Goal: Task Accomplishment & Management: Complete application form

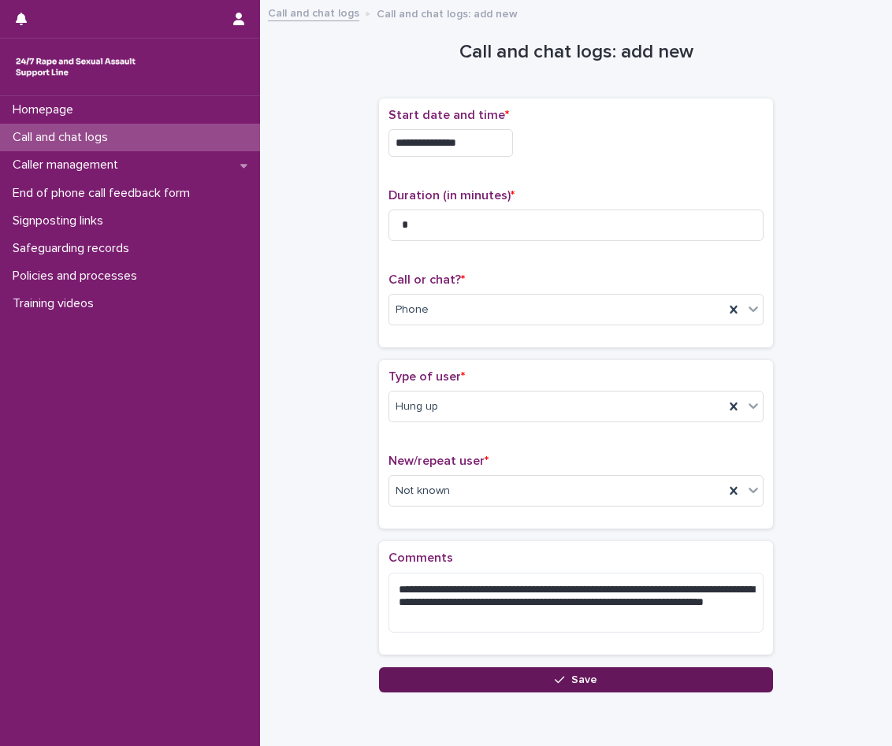
click at [540, 683] on button "Save" at bounding box center [576, 679] width 394 height 25
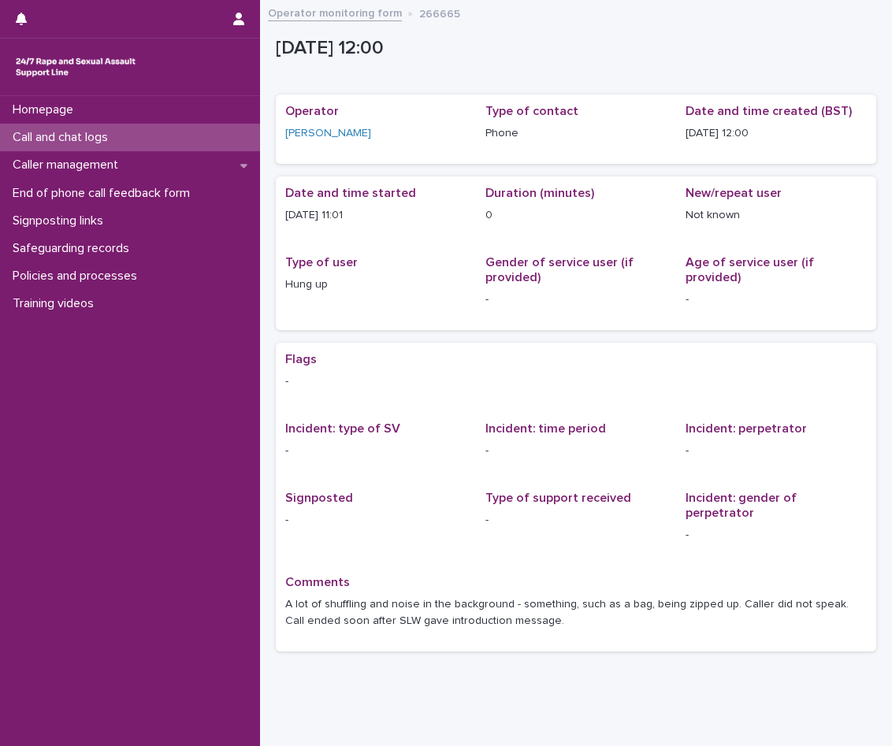
click at [129, 131] on div "Call and chat logs" at bounding box center [130, 138] width 260 height 28
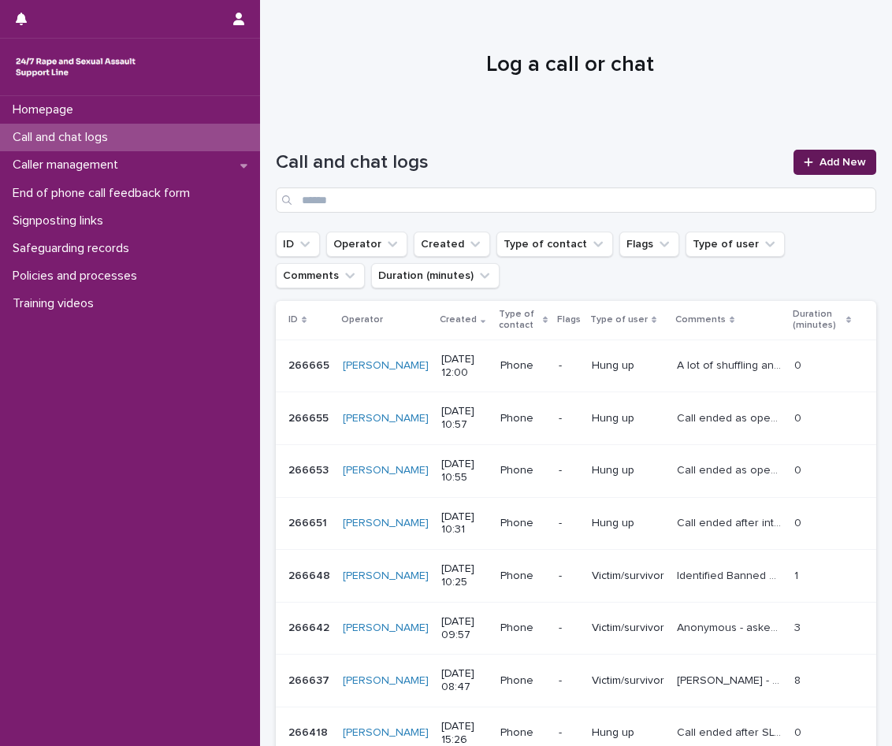
click at [813, 168] on link "Add New" at bounding box center [834, 162] width 83 height 25
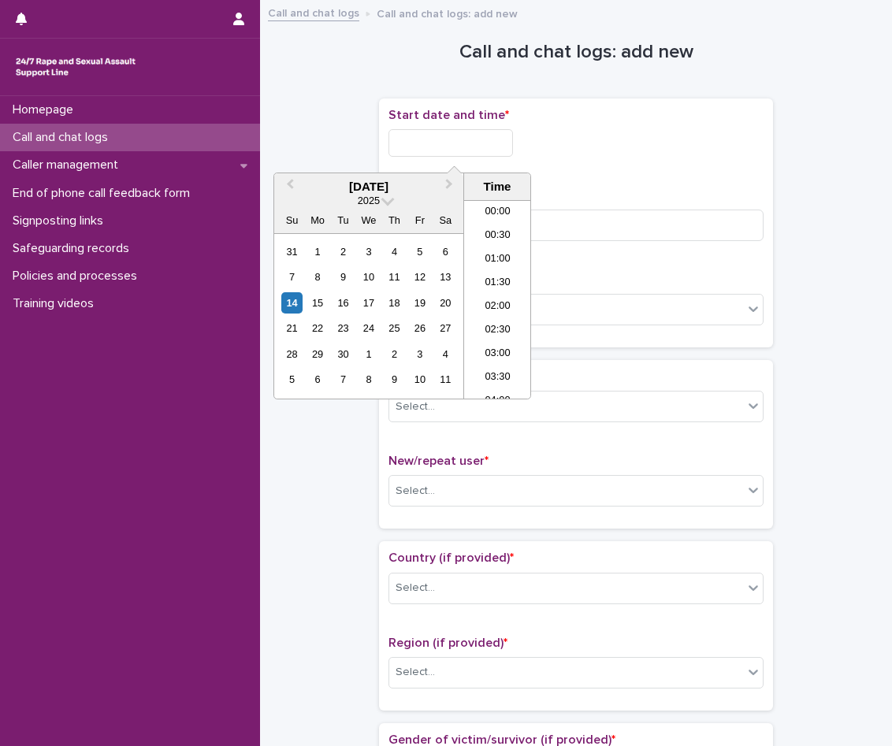
click at [497, 139] on input "text" at bounding box center [450, 143] width 124 height 28
click at [515, 302] on li "12:00" at bounding box center [497, 300] width 67 height 24
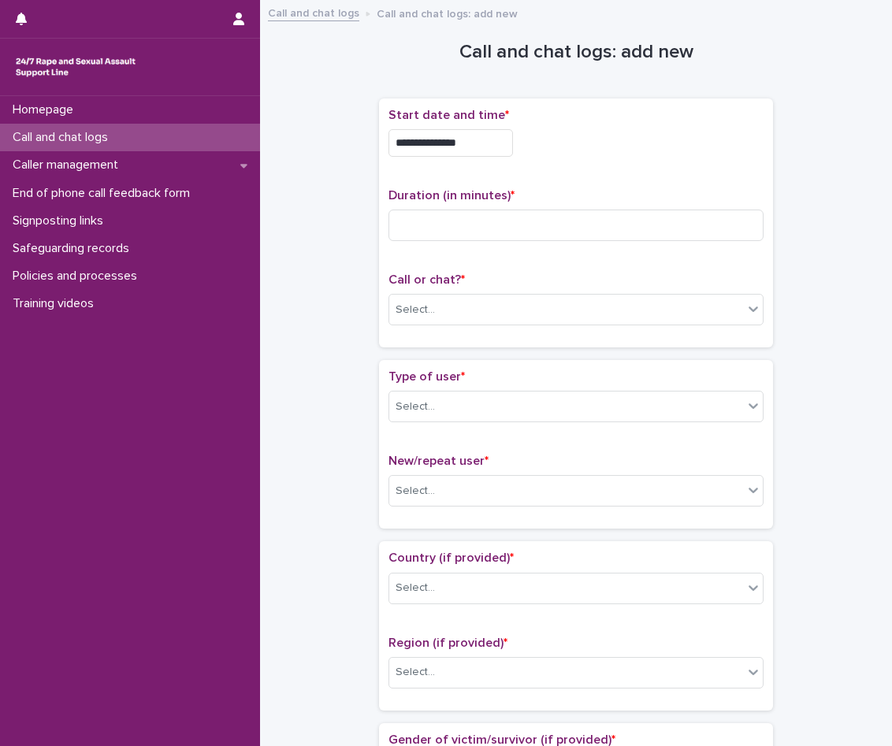
click at [493, 134] on input "**********" at bounding box center [450, 143] width 124 height 28
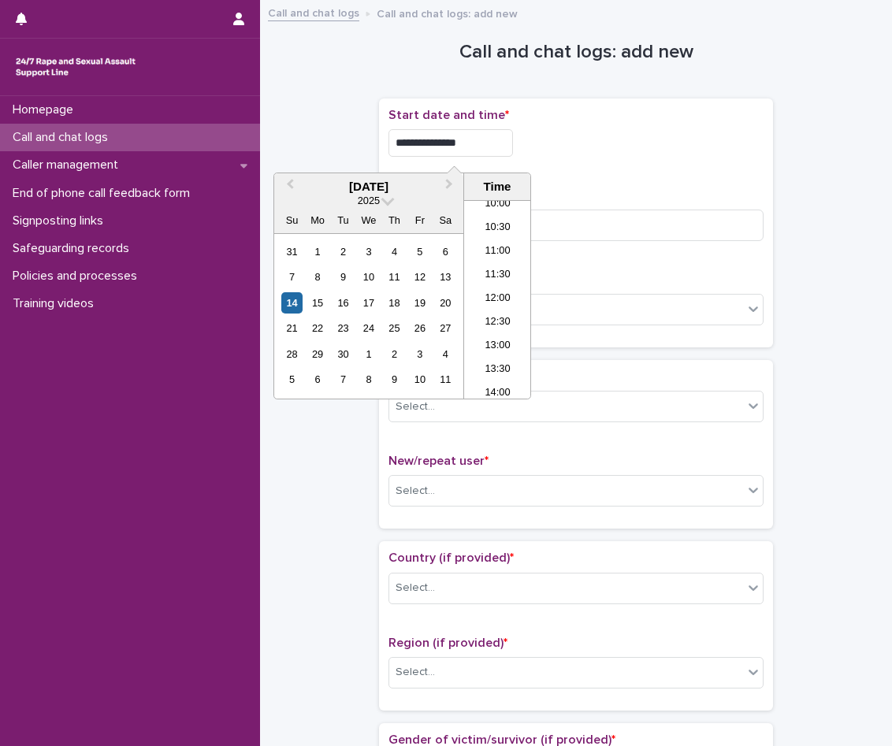
click at [484, 137] on input "**********" at bounding box center [450, 143] width 124 height 28
click at [510, 246] on li "11:00" at bounding box center [497, 252] width 67 height 24
click at [488, 133] on input "**********" at bounding box center [450, 143] width 124 height 28
type input "**********"
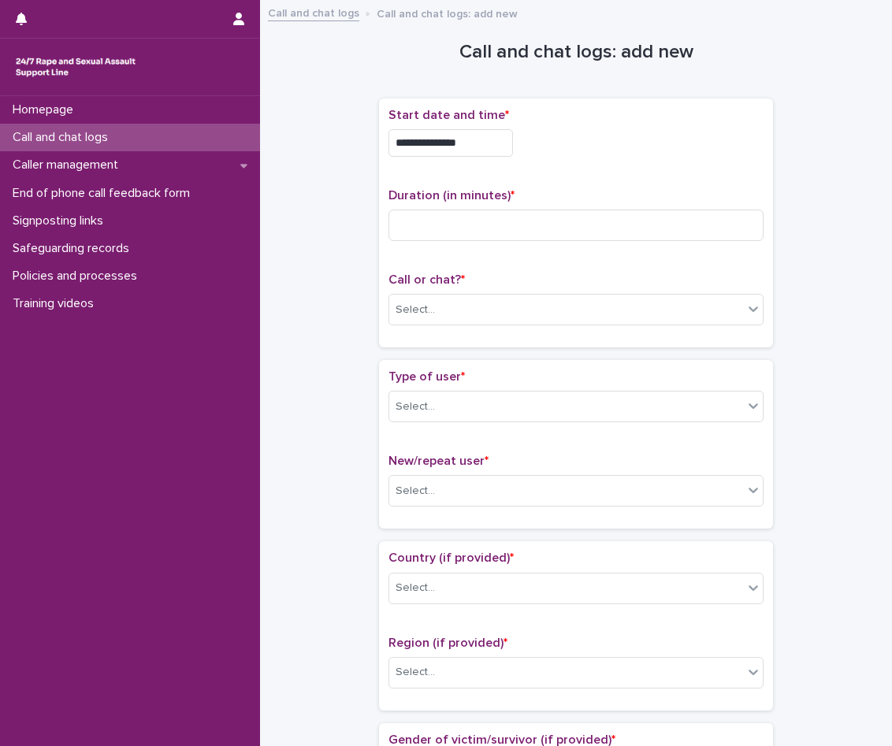
click at [677, 189] on p "Duration (in minutes) *" at bounding box center [575, 195] width 375 height 15
click at [486, 210] on input at bounding box center [575, 226] width 375 height 32
click at [436, 225] on input at bounding box center [575, 226] width 375 height 32
type input "**"
click at [468, 311] on div "Select..." at bounding box center [566, 310] width 354 height 26
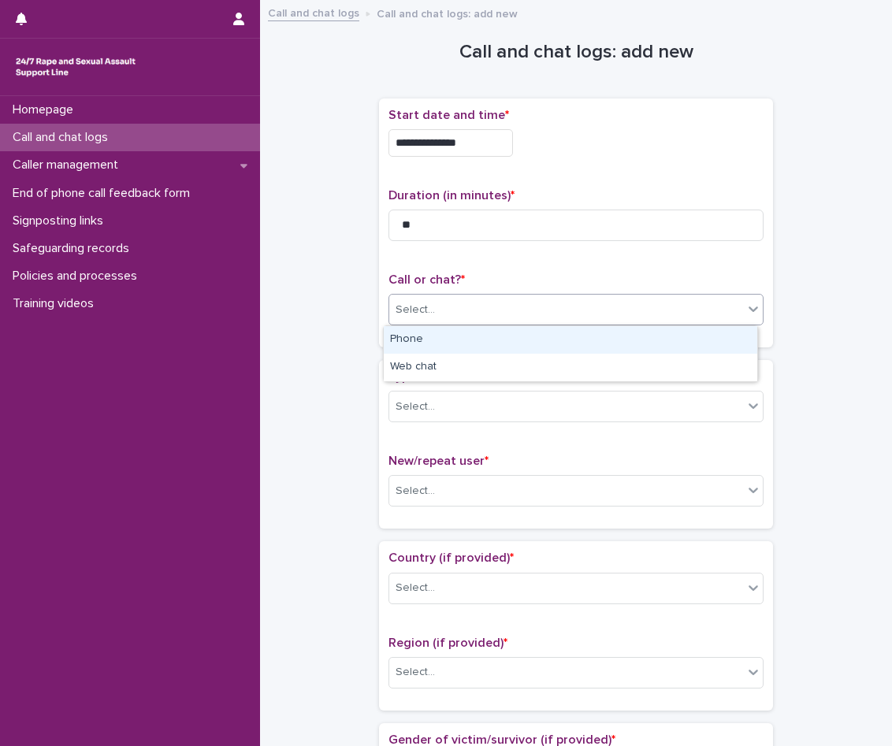
click at [465, 317] on div "Select..." at bounding box center [566, 310] width 354 height 26
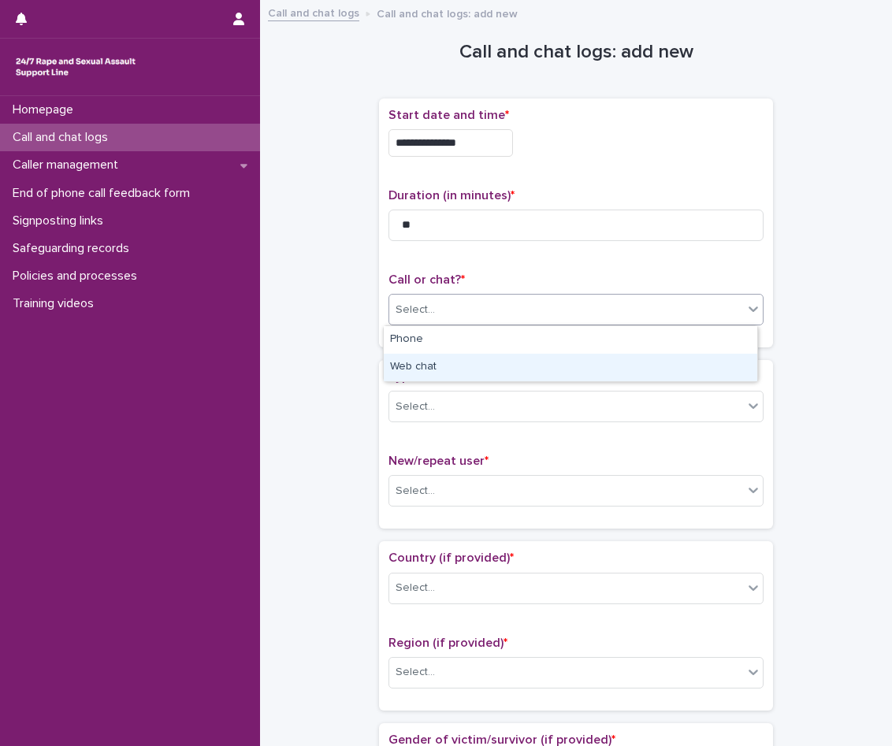
click at [448, 367] on div "Web chat" at bounding box center [570, 368] width 373 height 28
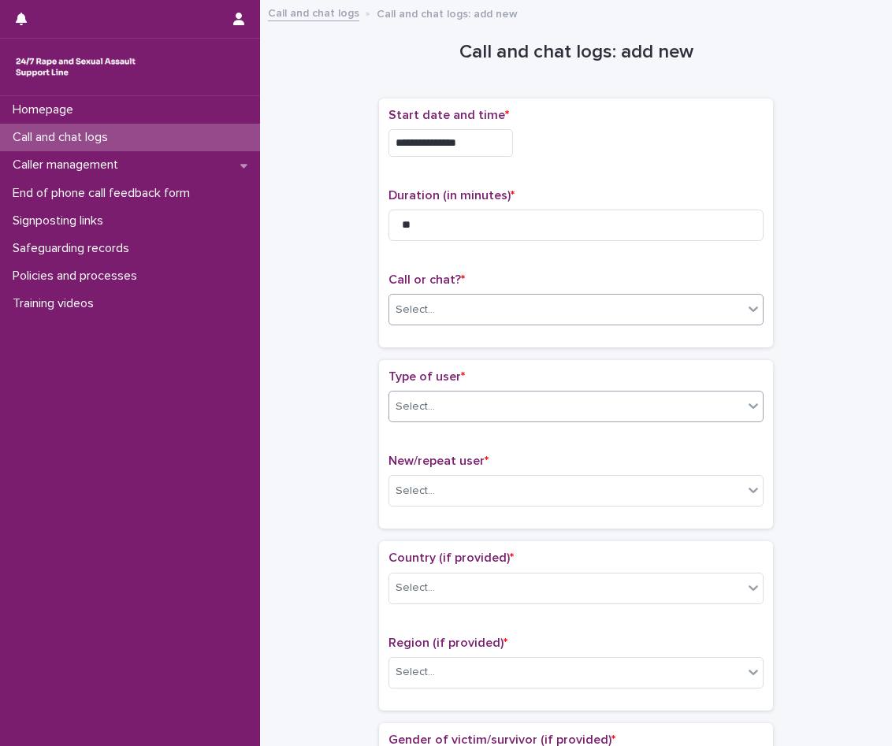
click at [445, 418] on div "Select..." at bounding box center [566, 407] width 354 height 26
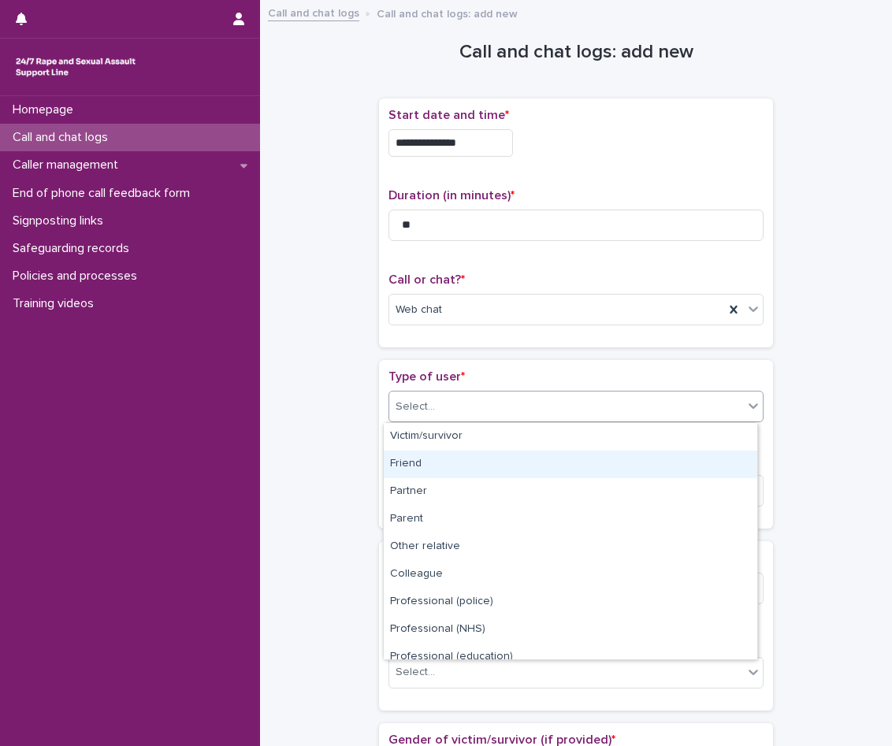
click at [442, 452] on div "Friend" at bounding box center [570, 465] width 373 height 28
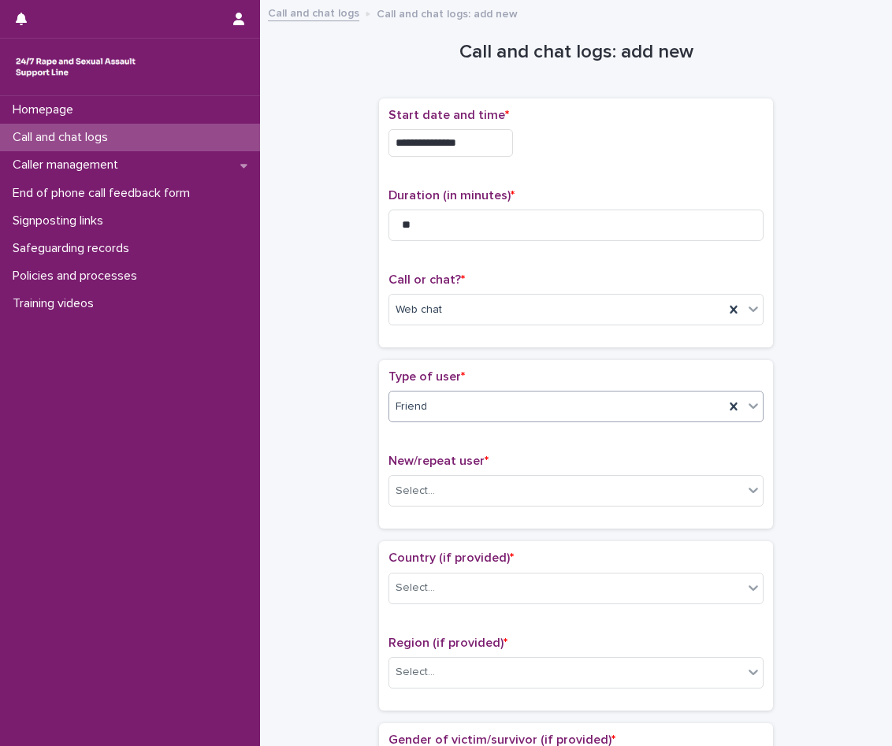
click at [455, 407] on div "Friend" at bounding box center [556, 407] width 335 height 26
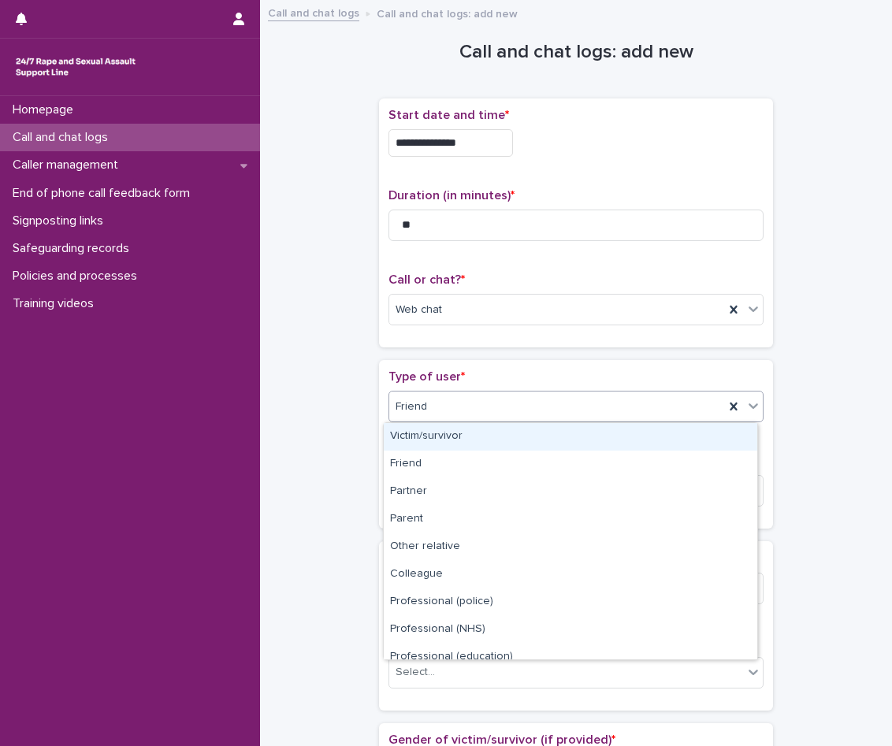
click at [458, 429] on div "Victim/survivor" at bounding box center [570, 437] width 373 height 28
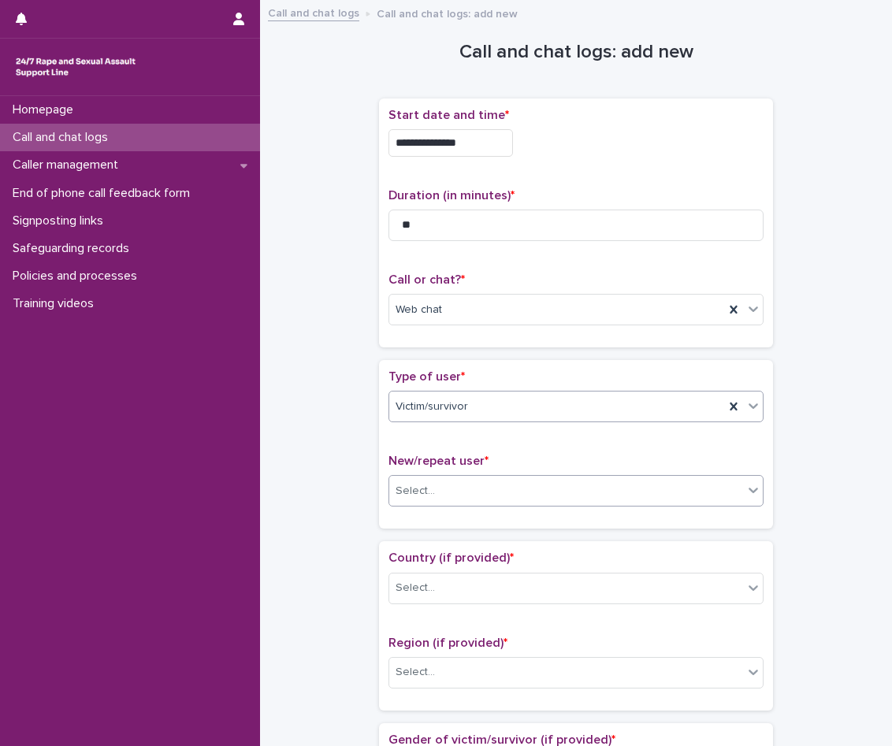
click at [458, 490] on div "Select..." at bounding box center [566, 491] width 354 height 26
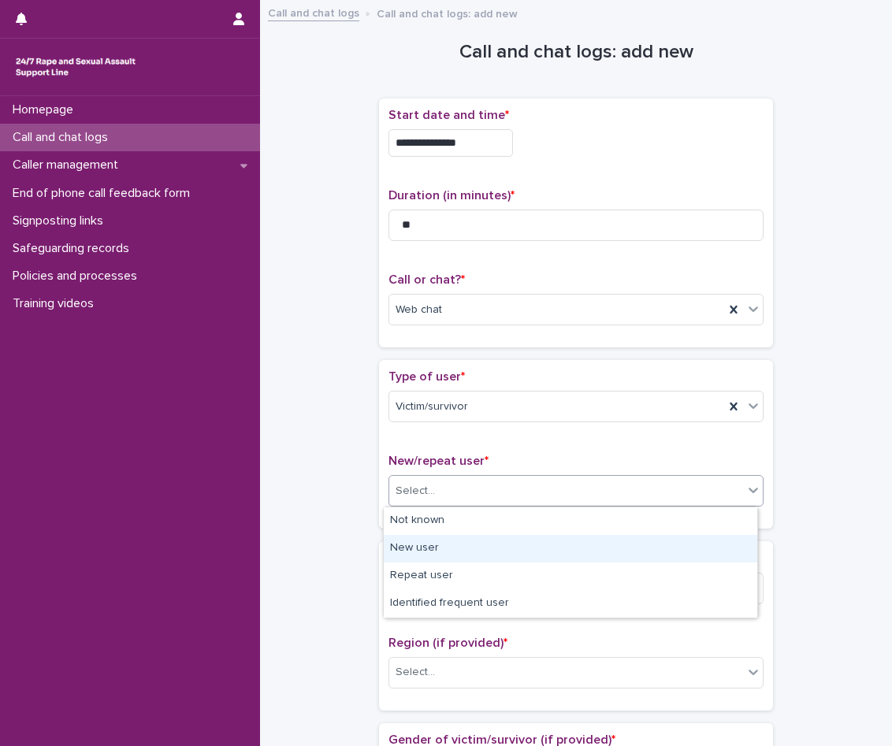
click at [453, 546] on div "New user" at bounding box center [570, 549] width 373 height 28
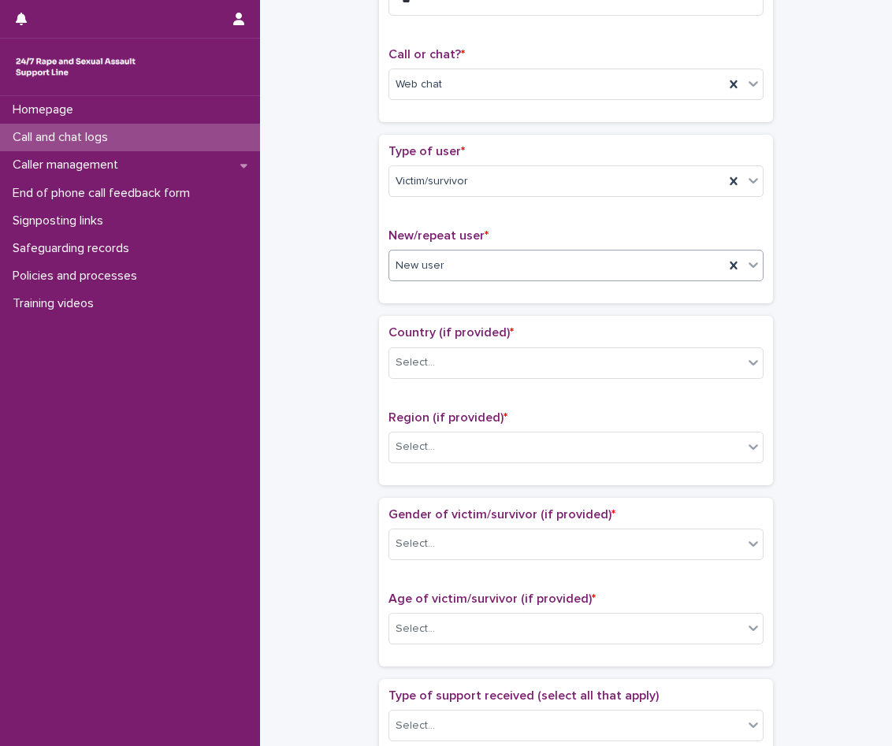
scroll to position [315, 0]
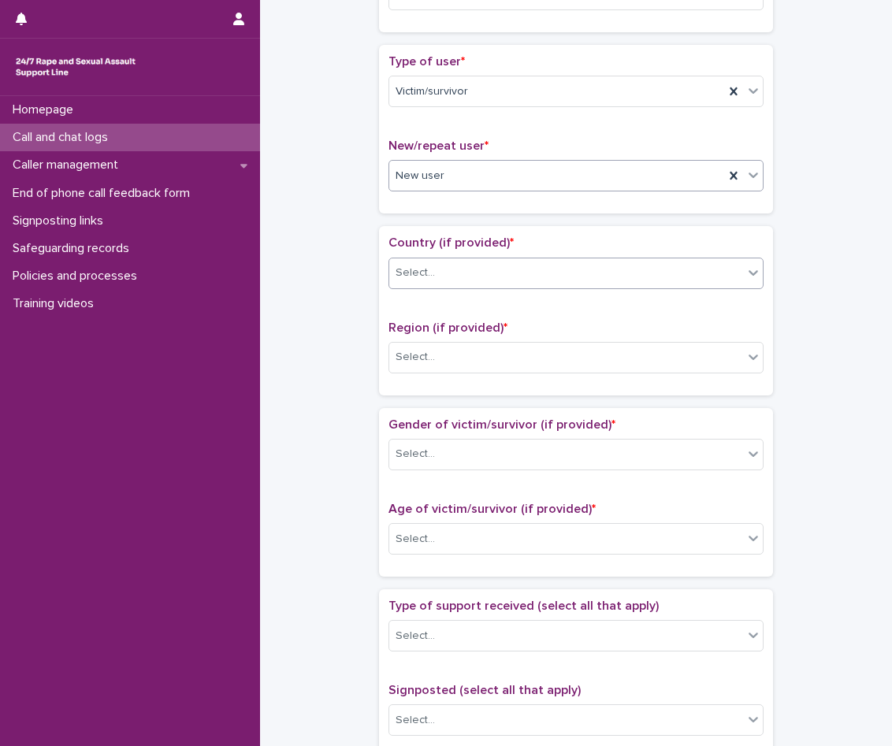
click at [458, 262] on div "Select..." at bounding box center [566, 273] width 354 height 26
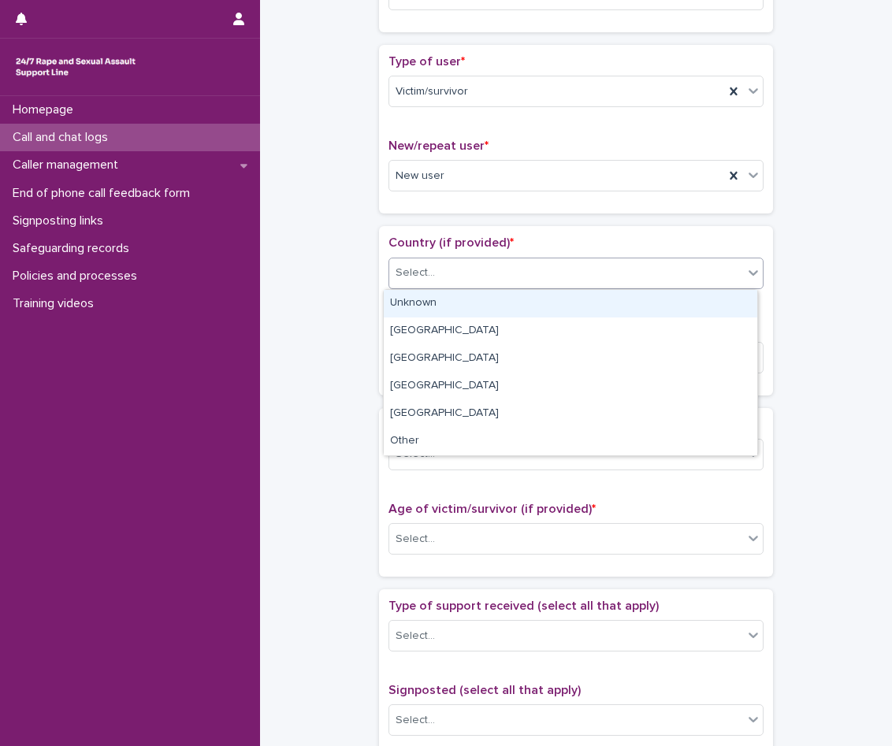
click at [462, 301] on div "Unknown" at bounding box center [570, 304] width 373 height 28
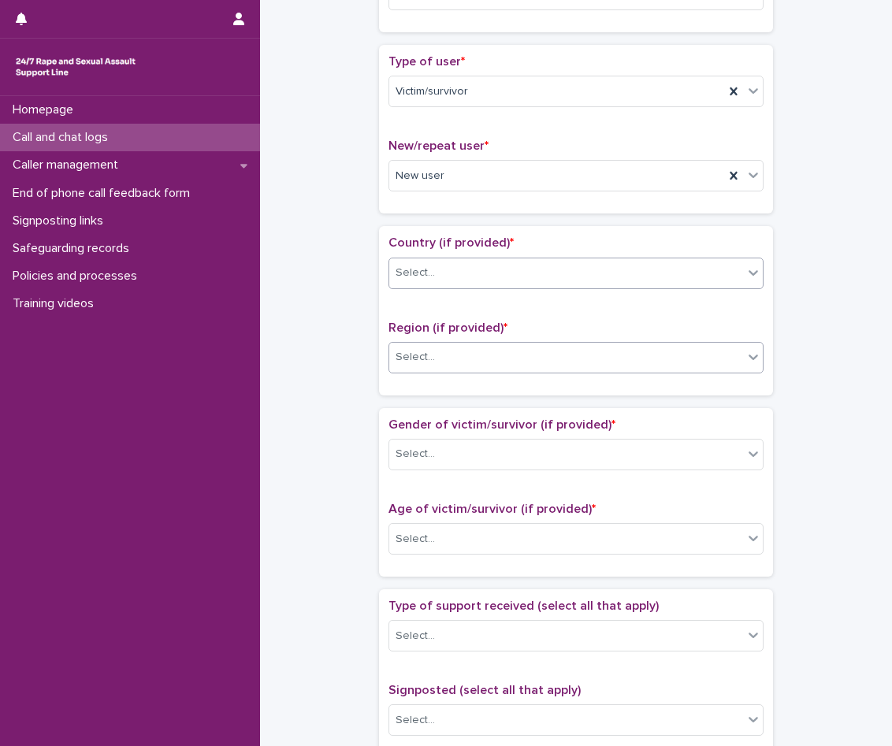
click at [456, 354] on div "Select..." at bounding box center [566, 357] width 354 height 26
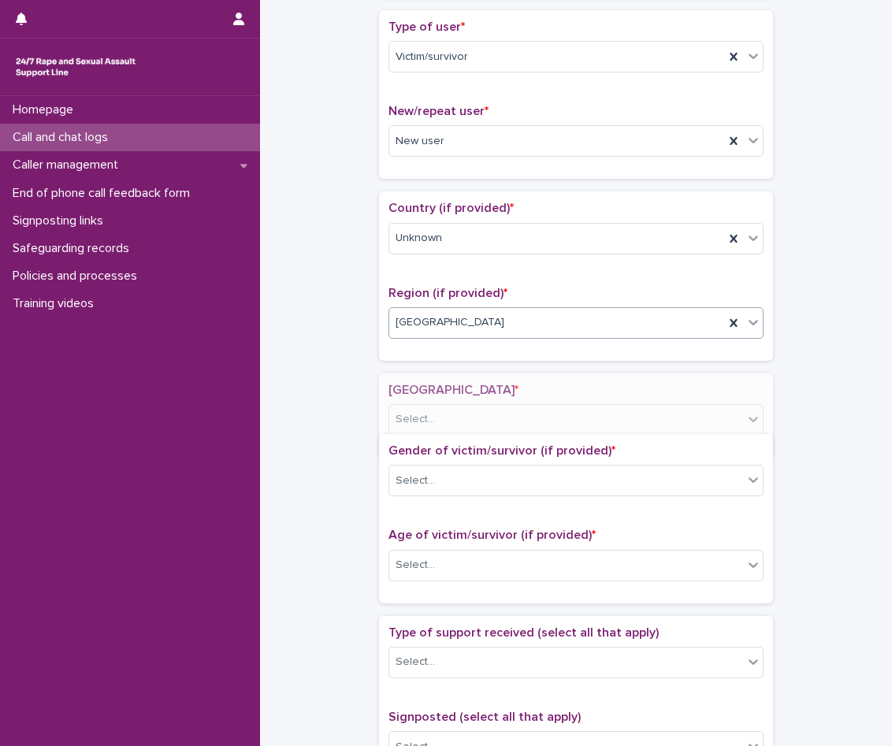
click at [456, 363] on div "Loading... Saving… Country (if provided) * Unknown Region (if provided) * optio…" at bounding box center [576, 281] width 394 height 181
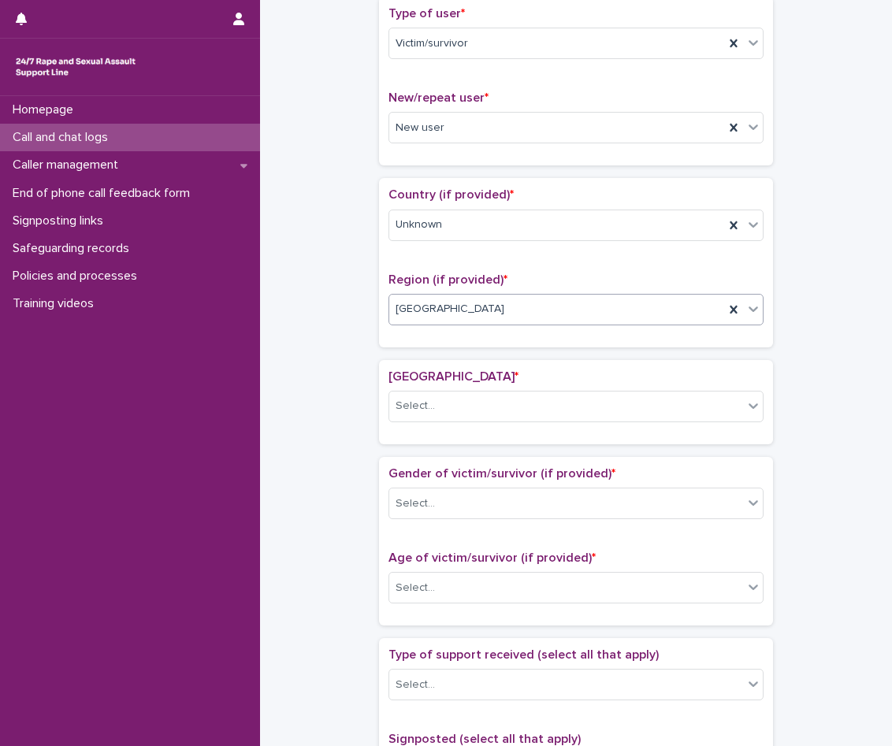
click at [473, 311] on div "[GEOGRAPHIC_DATA]" at bounding box center [556, 309] width 335 height 26
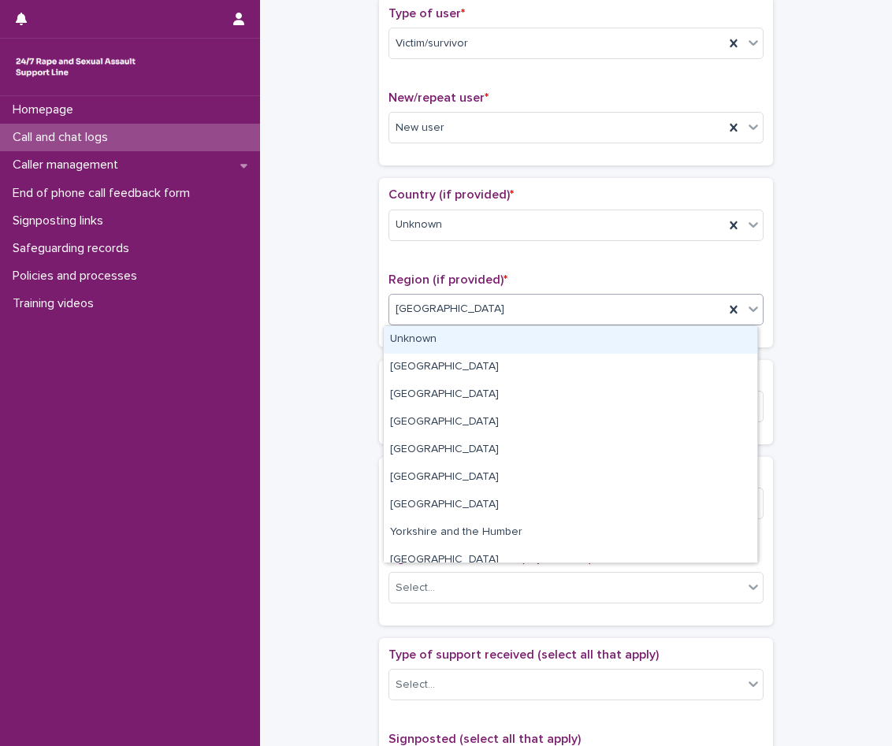
click at [479, 337] on div "Unknown" at bounding box center [570, 340] width 373 height 28
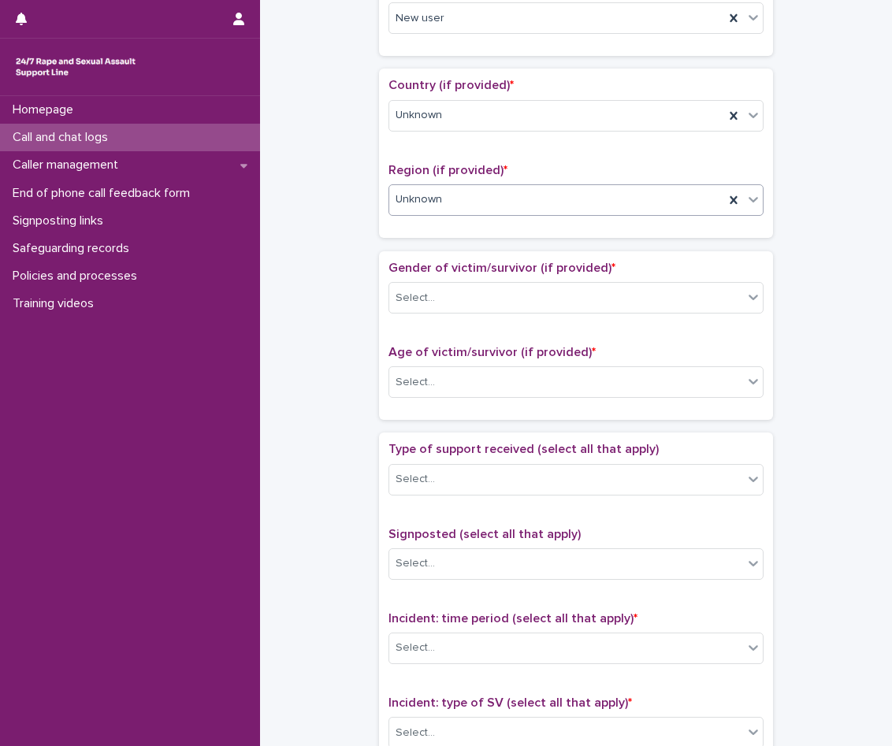
scroll to position [473, 0]
click at [477, 288] on div "Select..." at bounding box center [566, 297] width 354 height 26
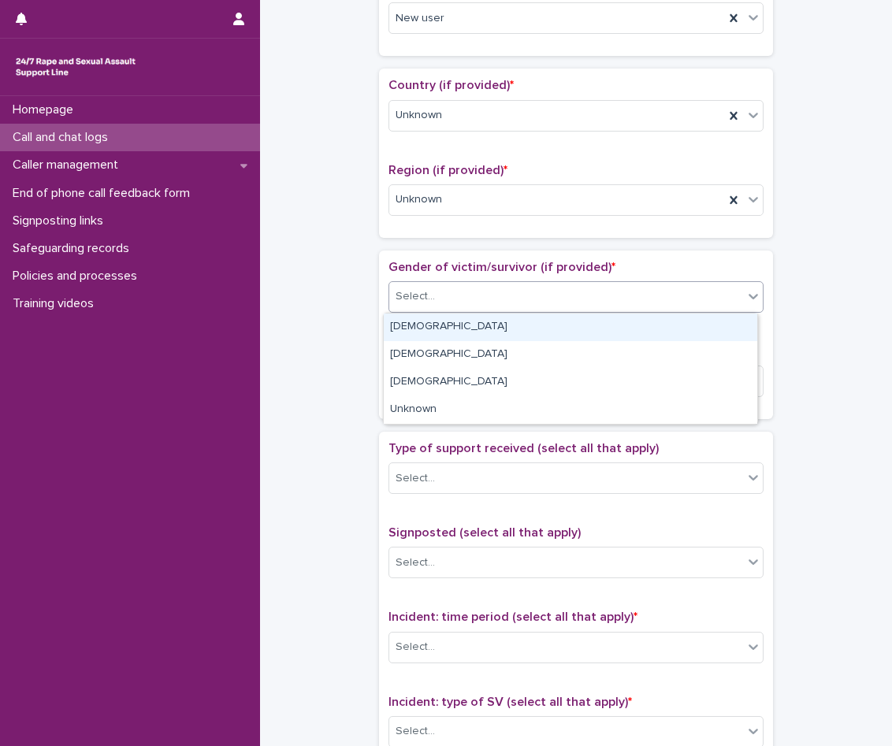
click at [469, 327] on div "[DEMOGRAPHIC_DATA]" at bounding box center [570, 328] width 373 height 28
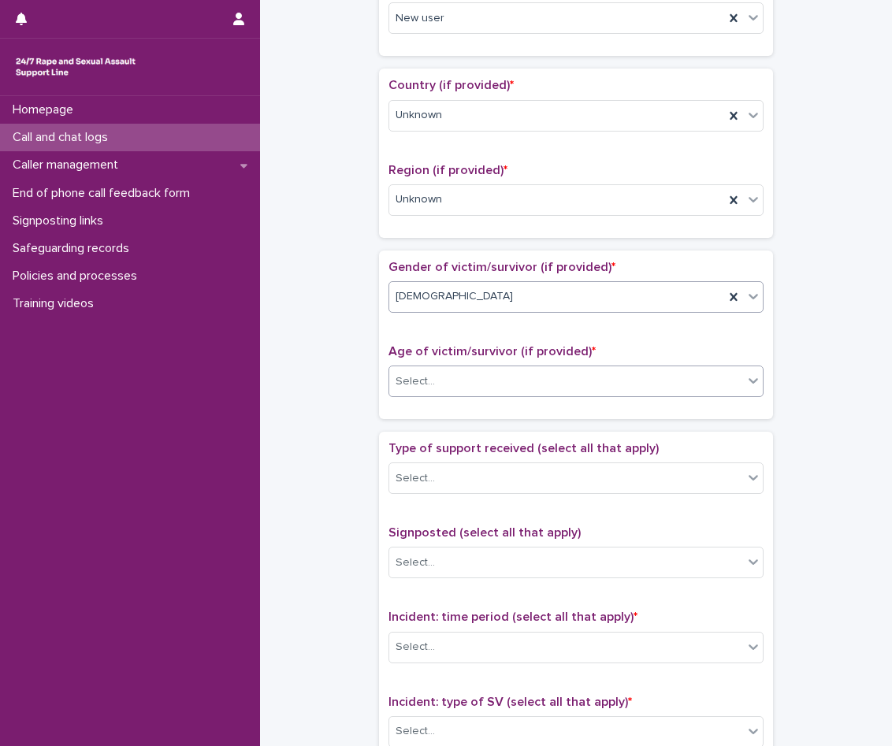
click at [462, 376] on div "Select..." at bounding box center [566, 382] width 354 height 26
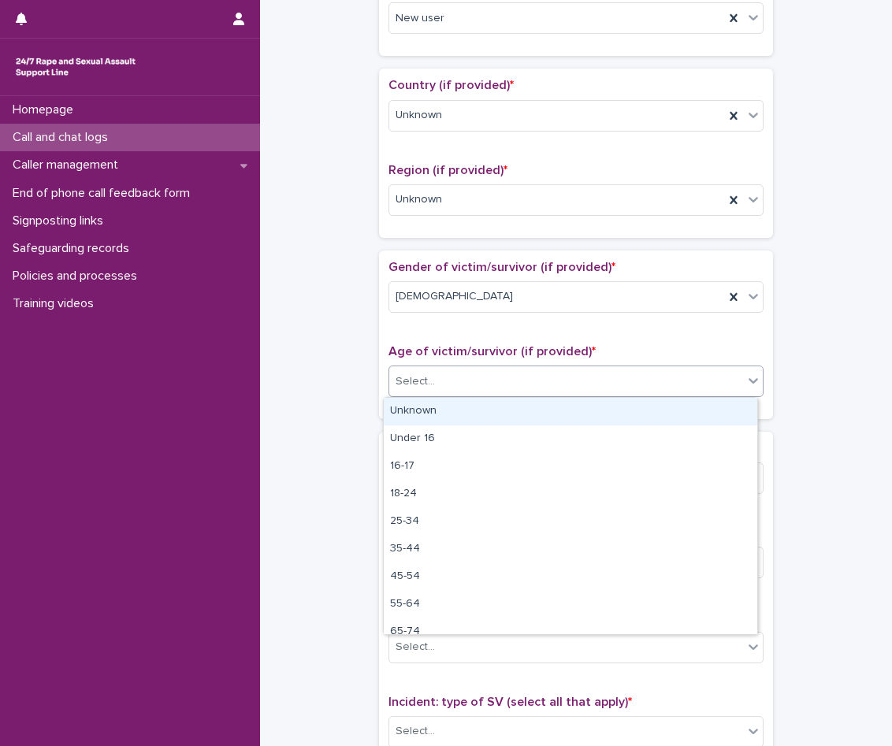
click at [460, 414] on div "Unknown" at bounding box center [570, 412] width 373 height 28
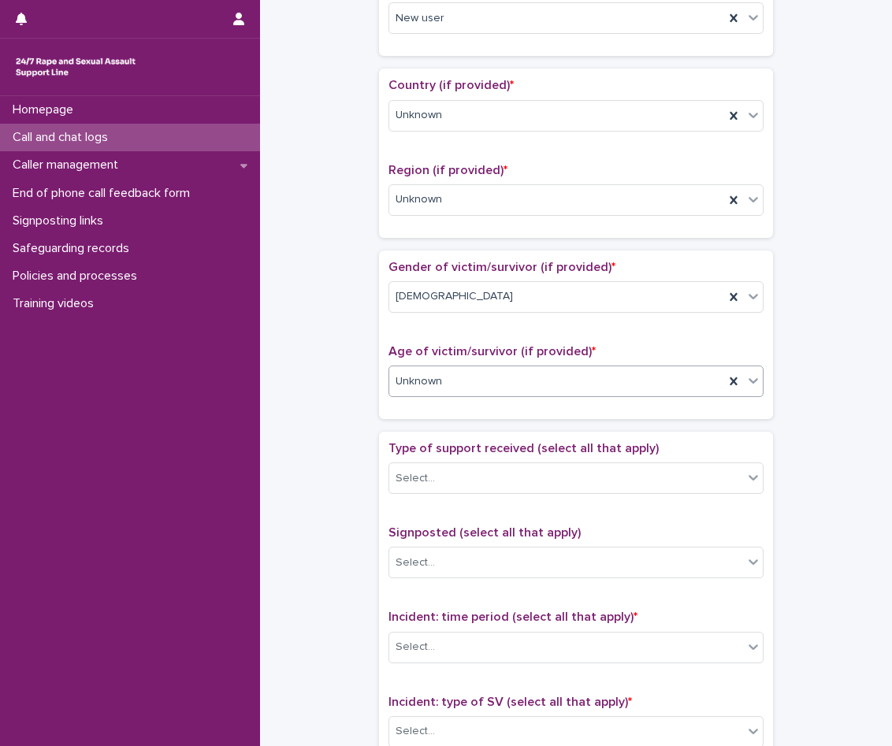
scroll to position [709, 0]
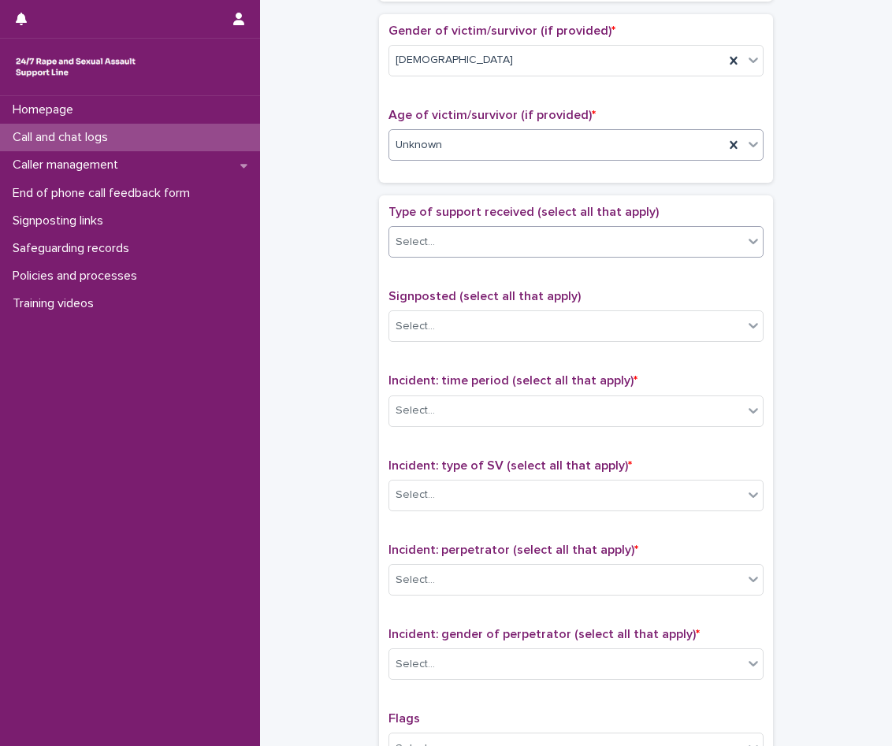
click at [482, 238] on div "Select..." at bounding box center [566, 242] width 354 height 26
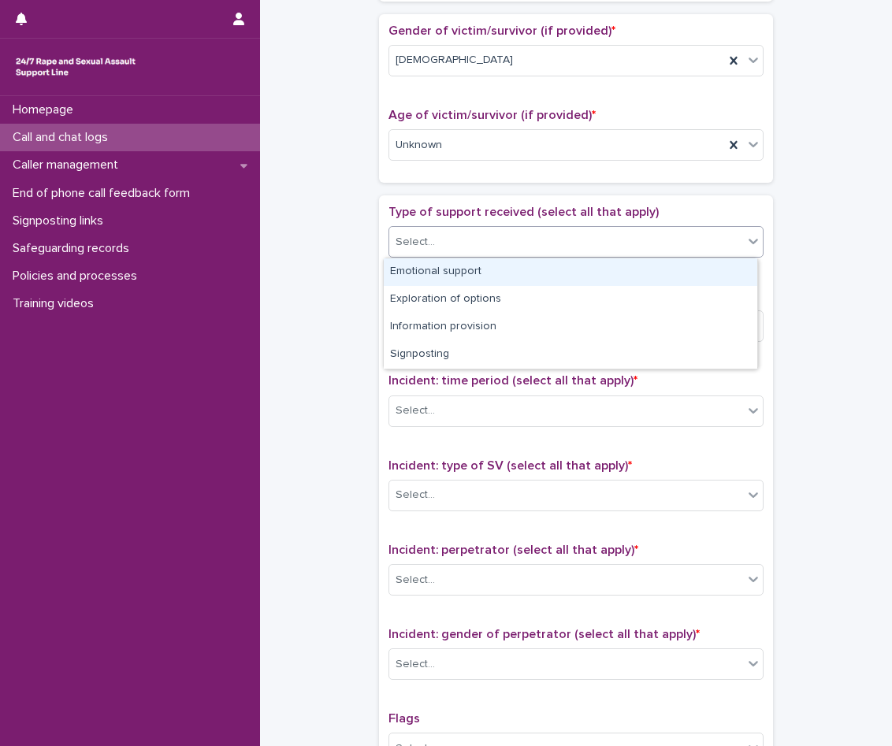
click at [476, 281] on div "Emotional support" at bounding box center [570, 272] width 373 height 28
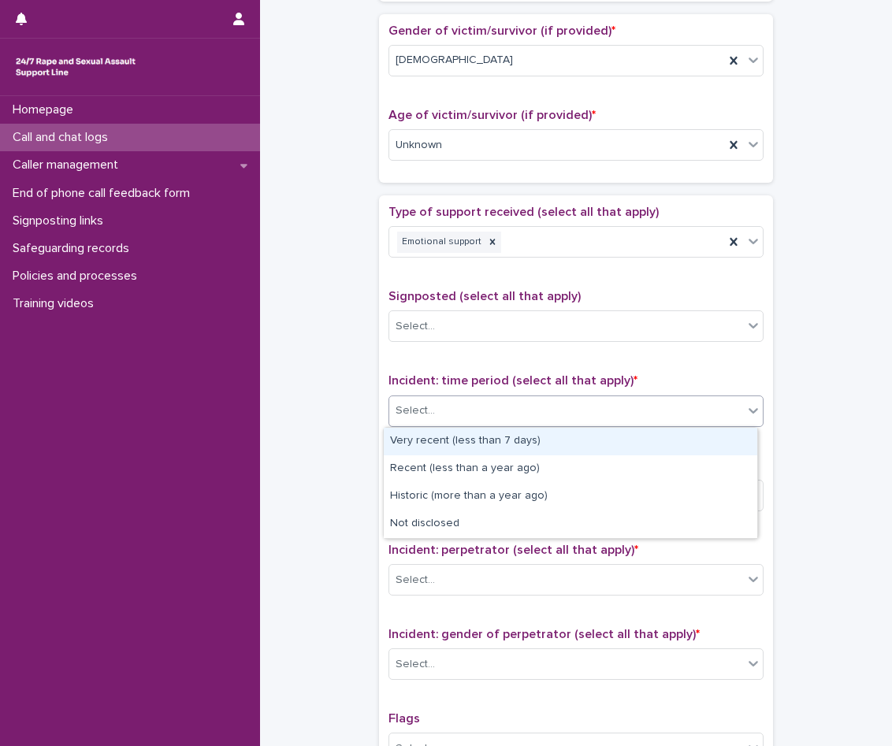
click at [475, 399] on div "Select..." at bounding box center [566, 411] width 354 height 26
click at [469, 450] on div "Very recent (less than 7 days)" at bounding box center [570, 442] width 373 height 28
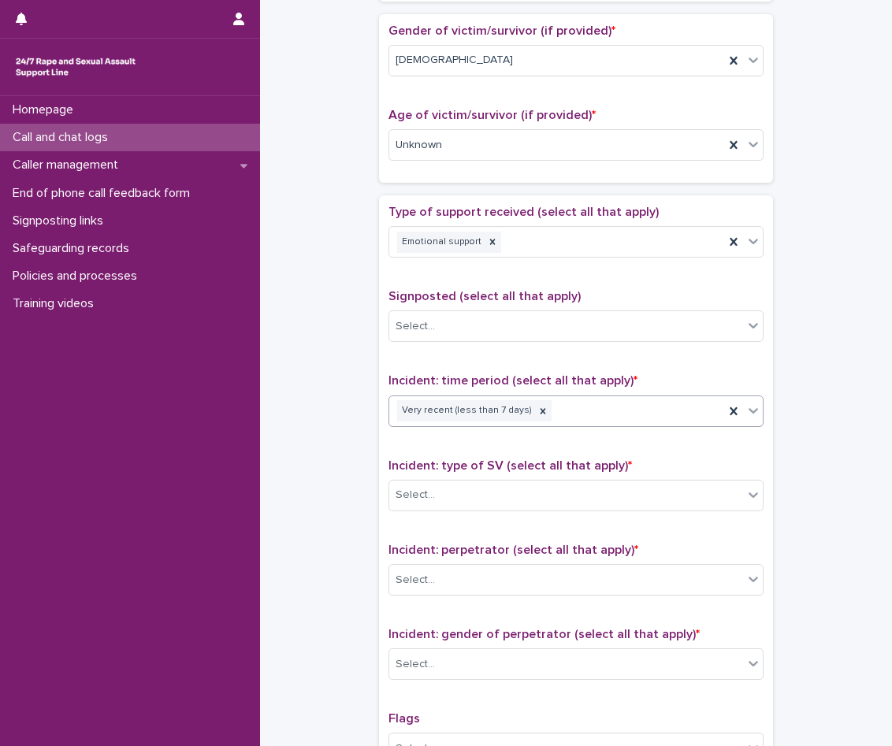
scroll to position [866, 0]
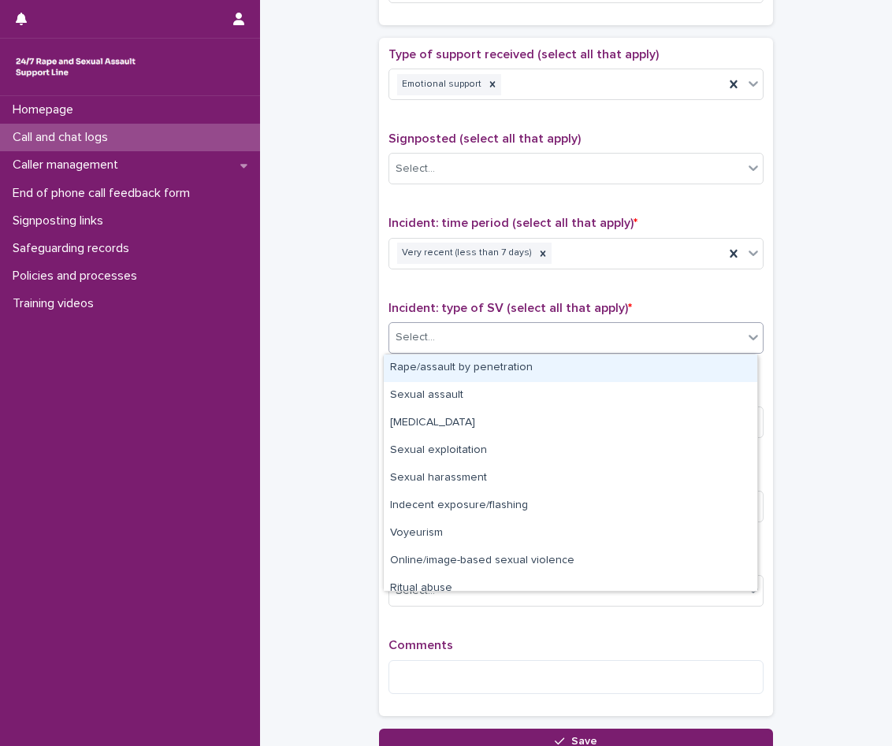
click at [474, 333] on div "Select..." at bounding box center [566, 338] width 354 height 26
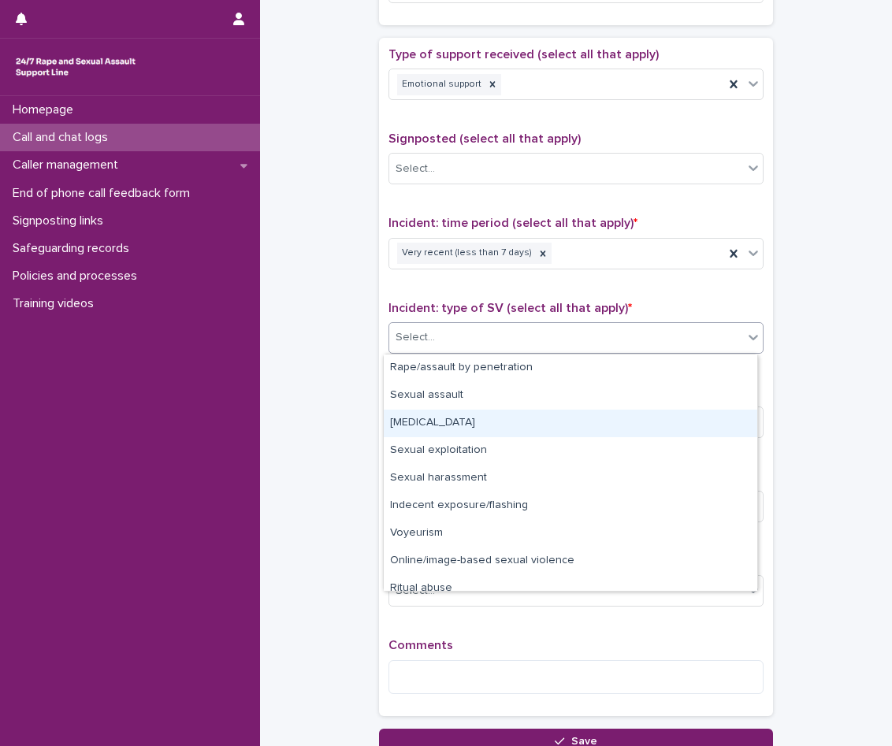
click at [466, 410] on div "[MEDICAL_DATA]" at bounding box center [570, 424] width 373 height 28
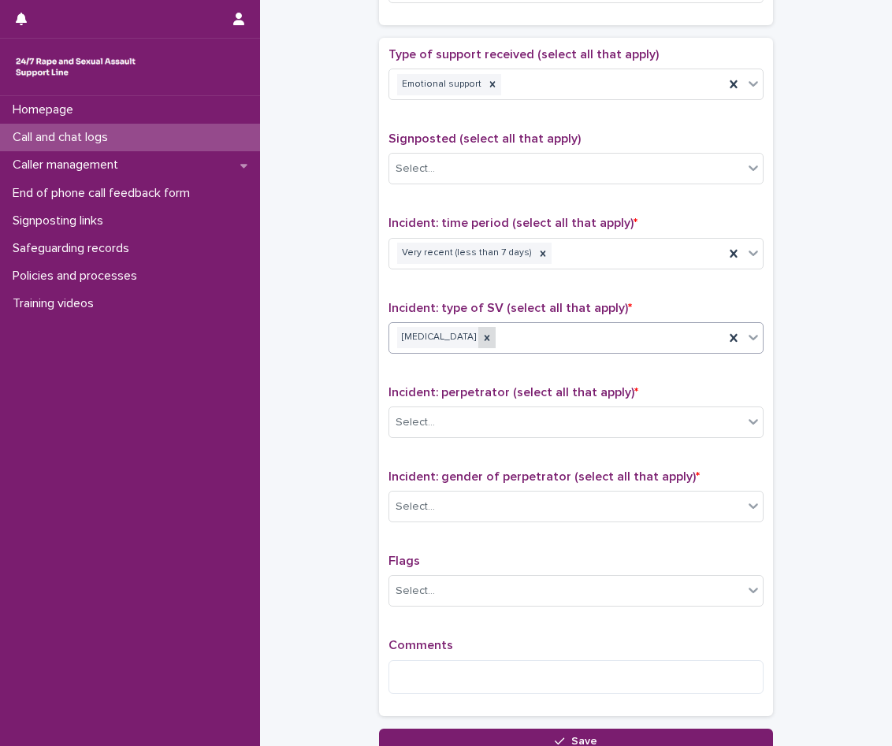
click at [487, 340] on icon at bounding box center [486, 337] width 11 height 11
click at [498, 338] on div "[MEDICAL_DATA]" at bounding box center [556, 338] width 335 height 28
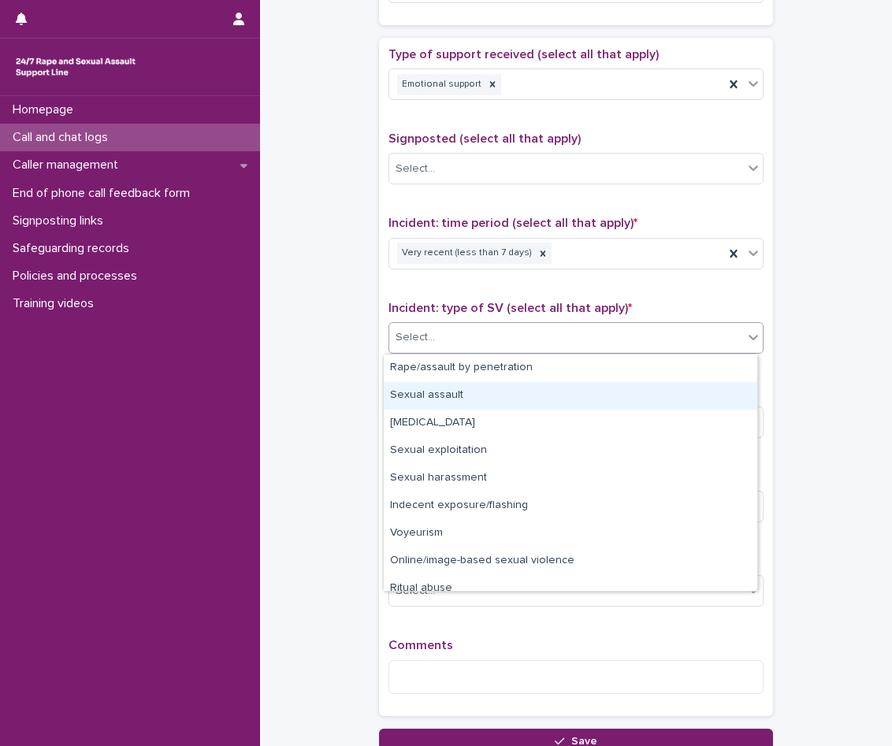
click at [484, 395] on div "Sexual assault" at bounding box center [570, 396] width 373 height 28
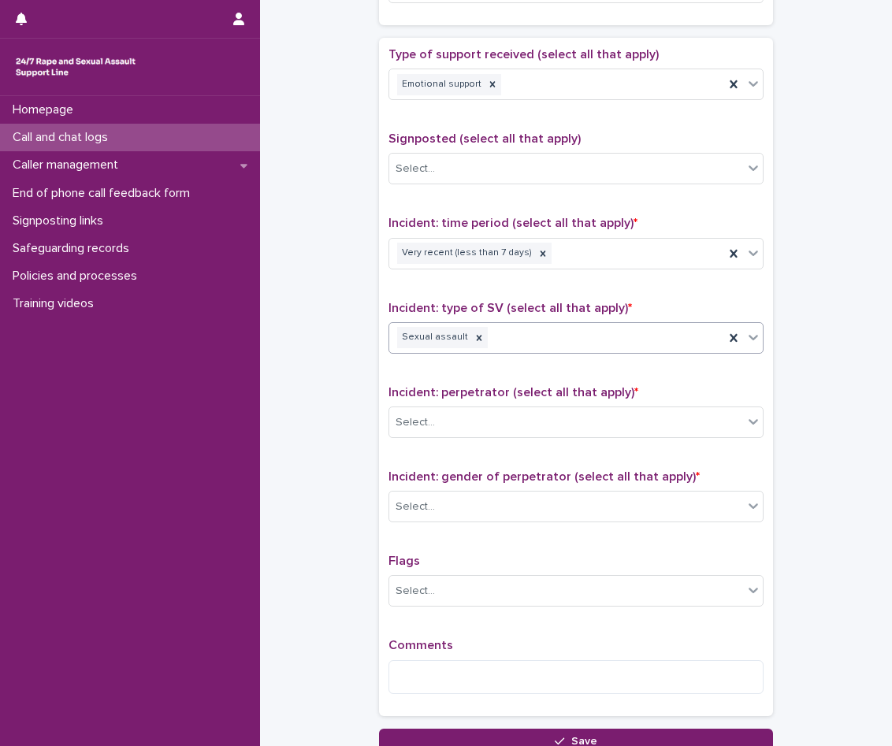
scroll to position [997, 0]
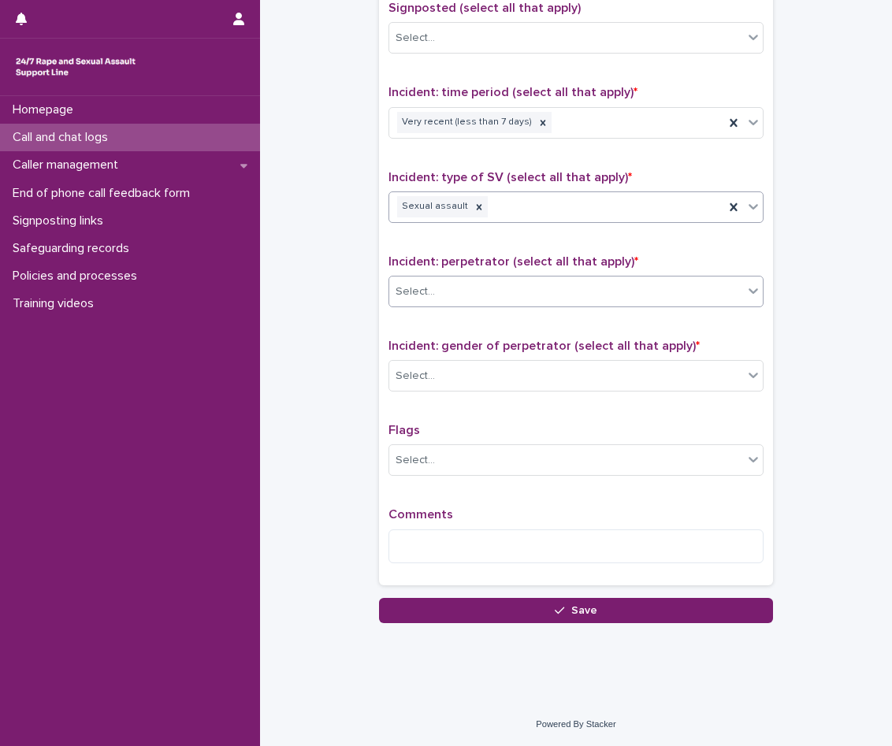
click at [497, 304] on div "Select..." at bounding box center [566, 292] width 354 height 26
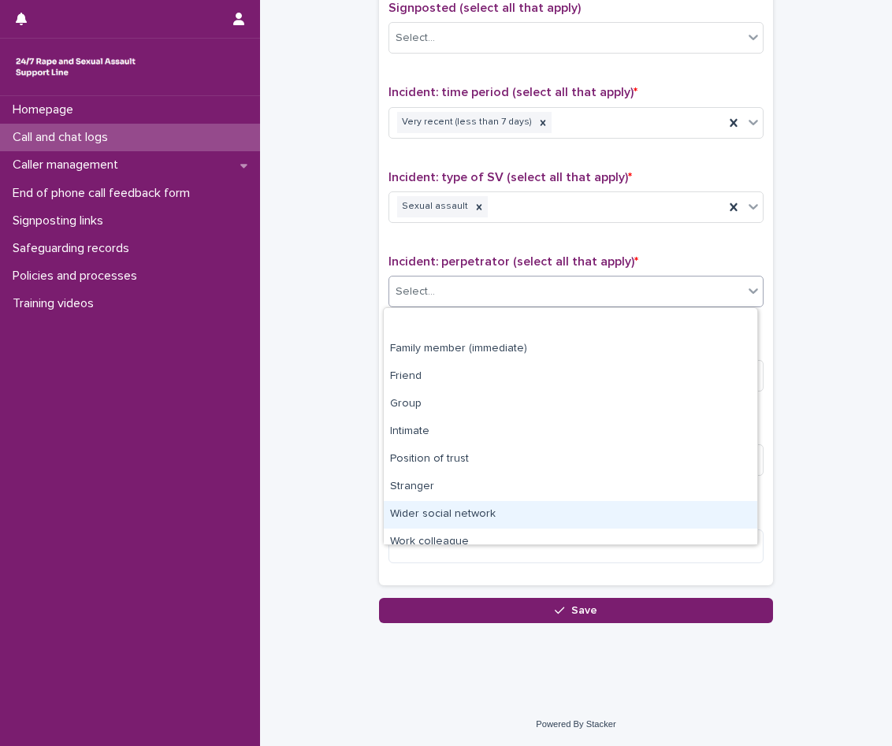
scroll to position [67, 0]
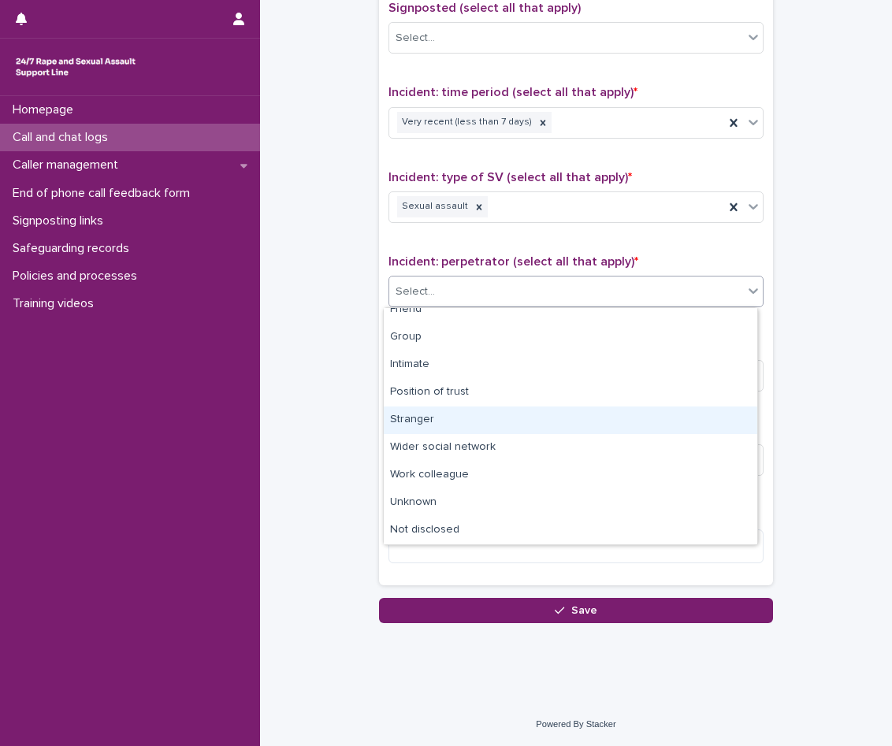
click at [471, 432] on div "Stranger" at bounding box center [570, 420] width 373 height 28
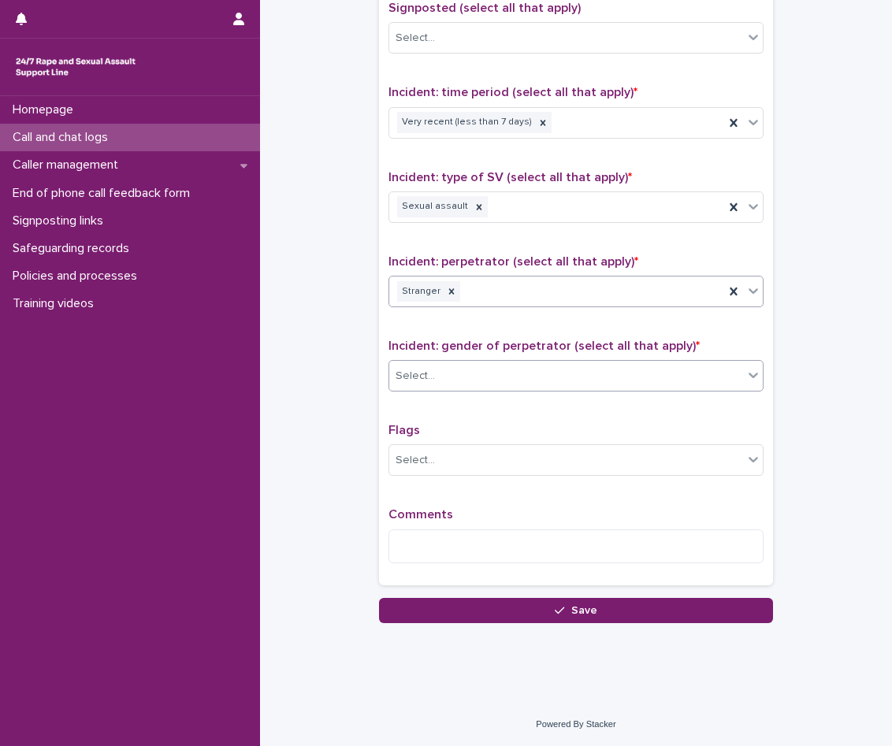
click at [488, 371] on div "Select..." at bounding box center [566, 376] width 354 height 26
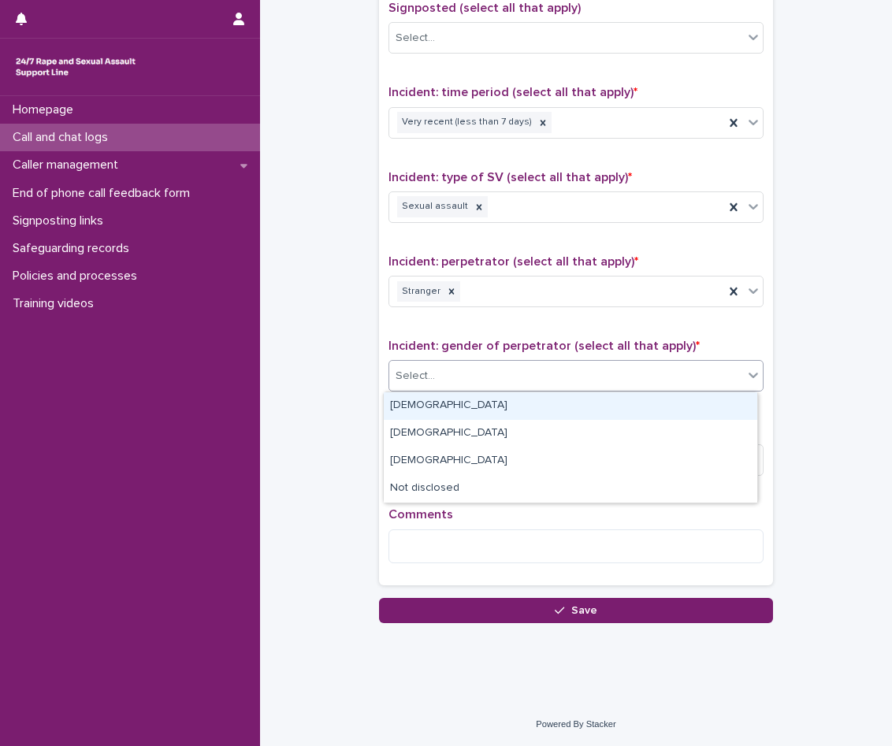
click at [477, 411] on div "[DEMOGRAPHIC_DATA]" at bounding box center [570, 406] width 373 height 28
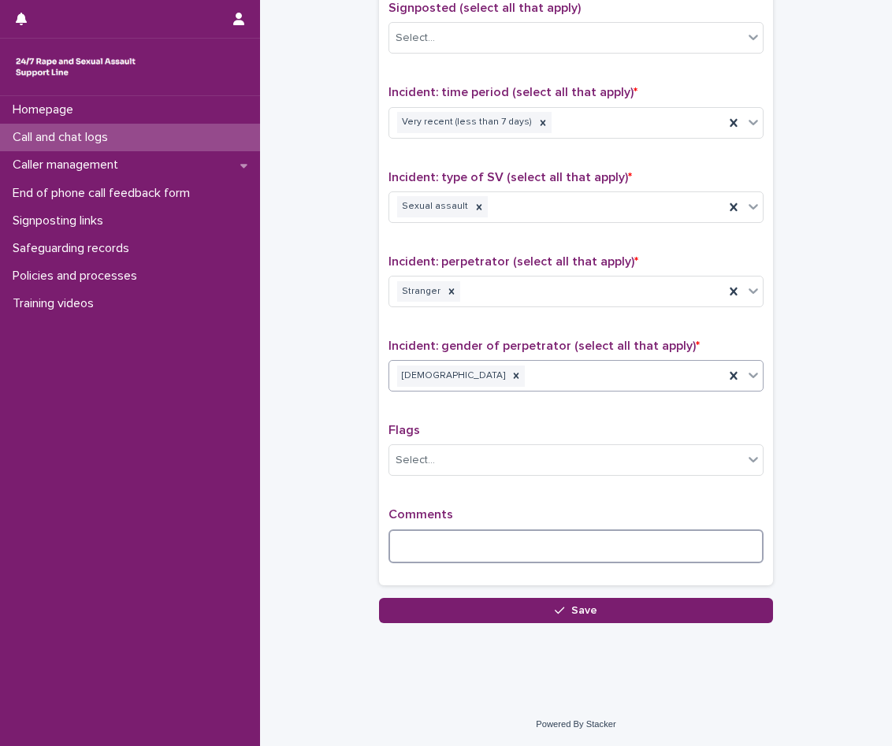
click at [468, 546] on textarea at bounding box center [575, 546] width 375 height 34
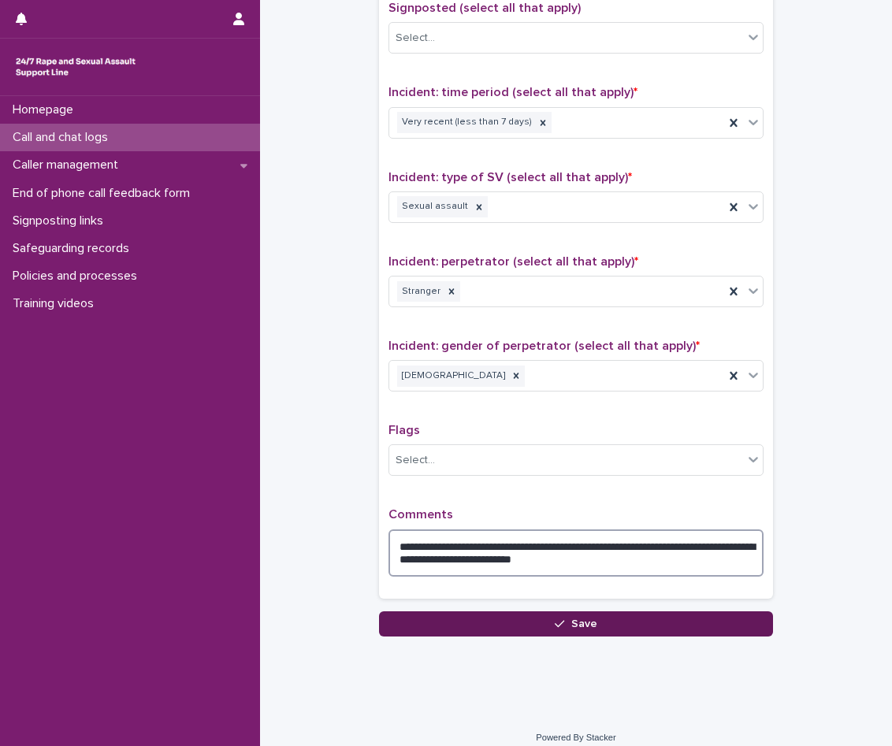
type textarea "**********"
click at [411, 621] on button "Save" at bounding box center [576, 623] width 394 height 25
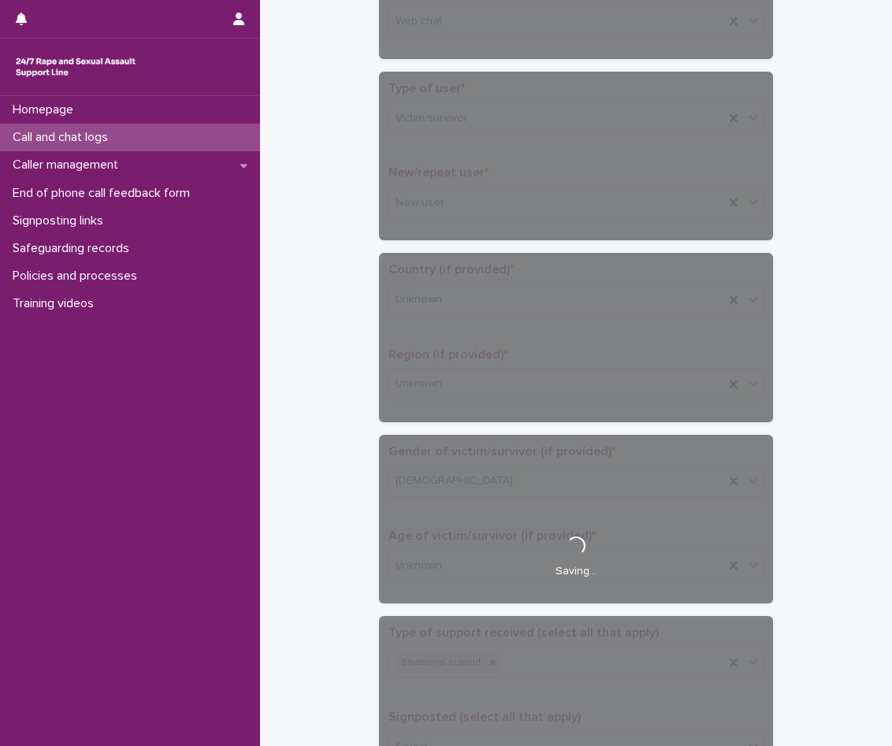
scroll to position [190, 0]
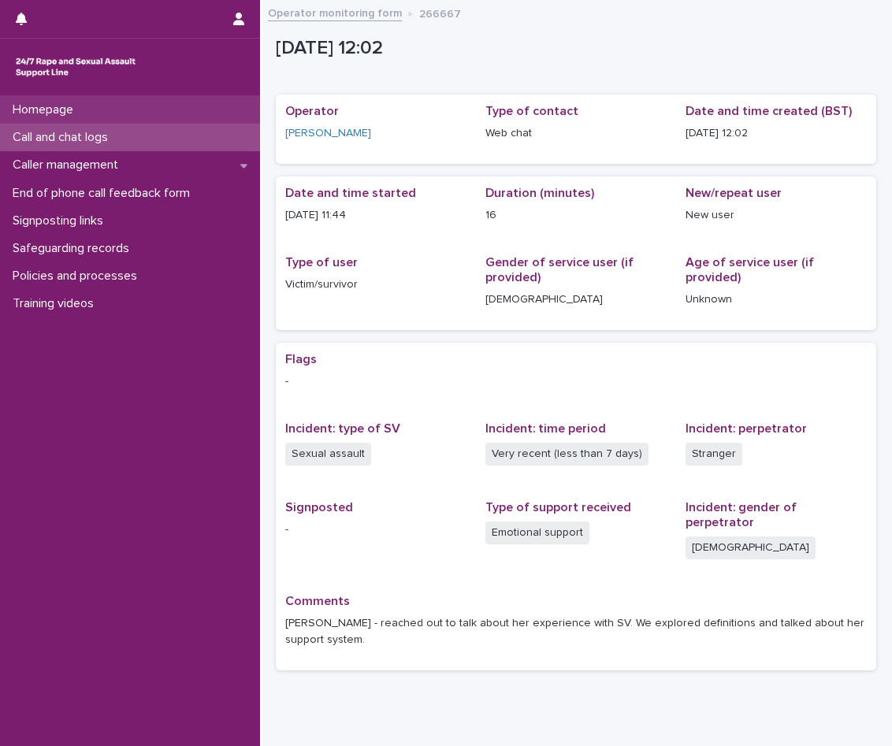
click at [67, 123] on div "Homepage" at bounding box center [130, 110] width 260 height 28
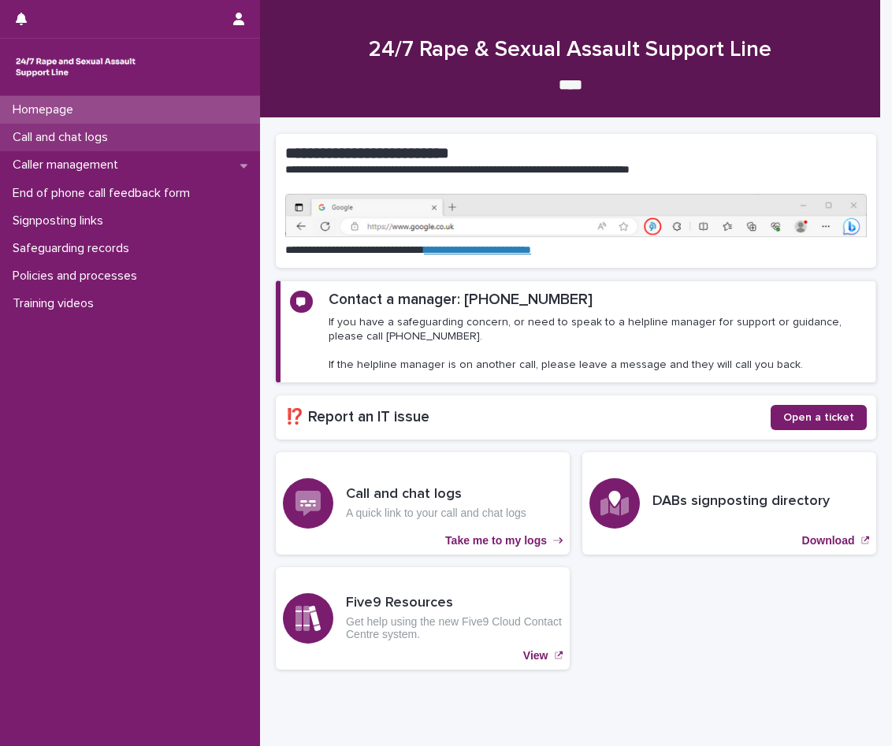
click at [70, 139] on p "Call and chat logs" at bounding box center [63, 137] width 114 height 15
